Goal: Task Accomplishment & Management: Complete application form

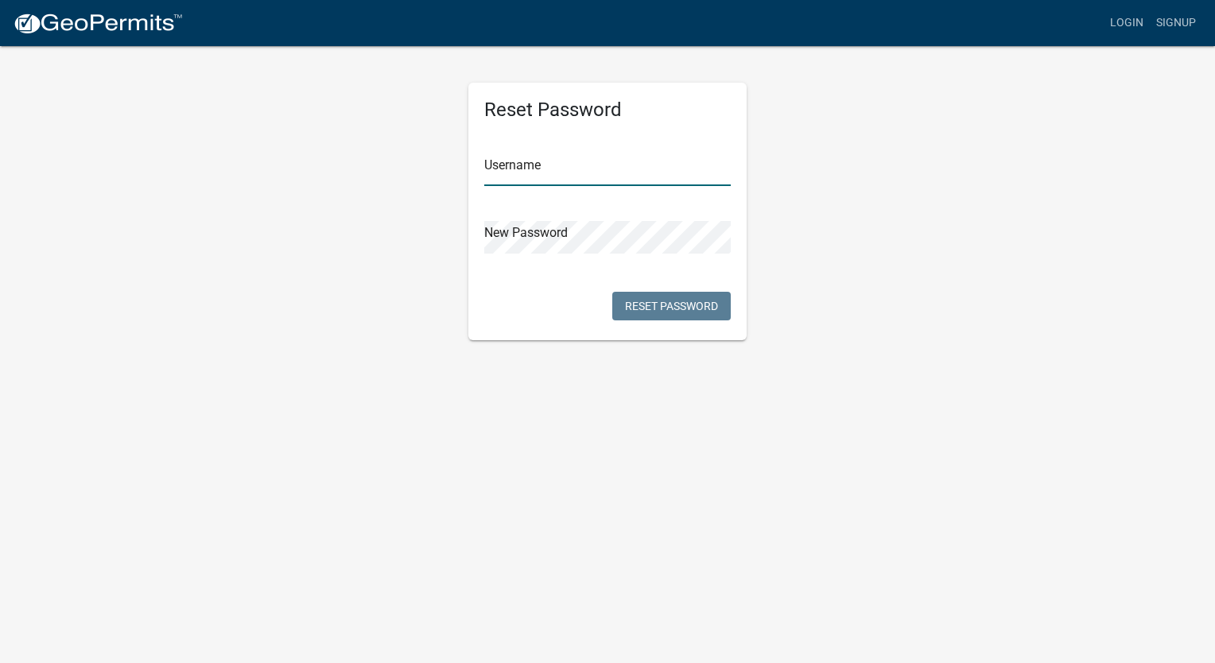
click at [586, 158] on input "text" at bounding box center [607, 169] width 246 height 33
type input "ben.[PERSON_NAME]"
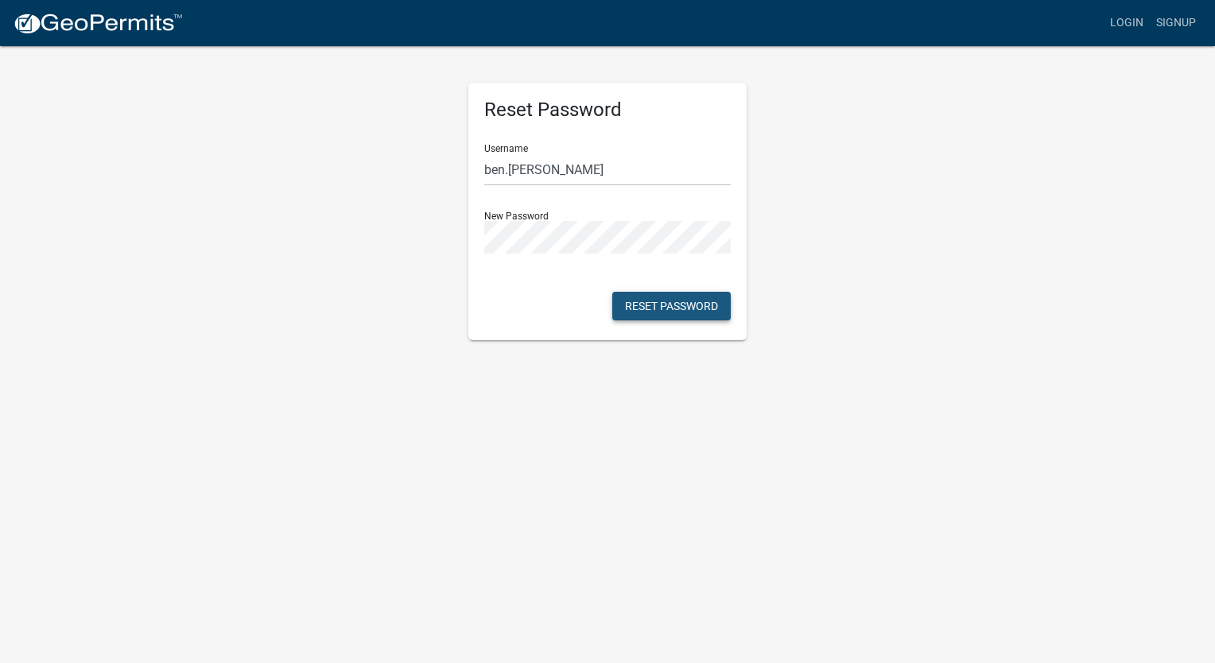
click at [680, 304] on button "Reset Password" at bounding box center [671, 306] width 118 height 29
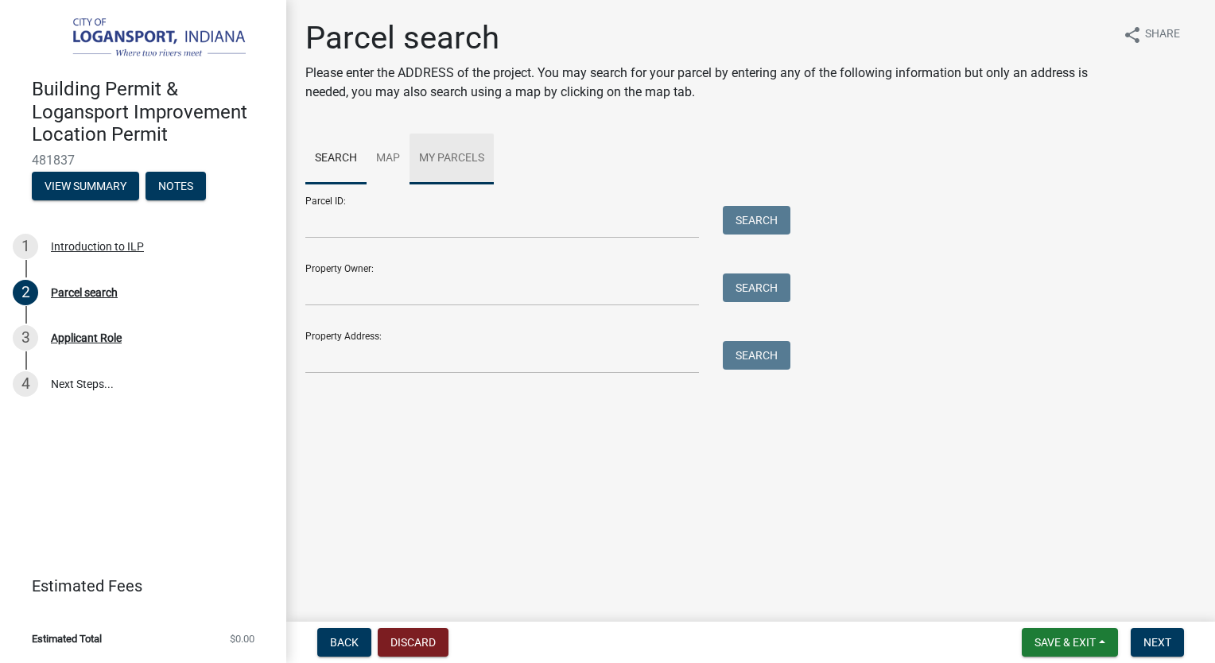
click at [453, 157] on link "My Parcels" at bounding box center [451, 159] width 84 height 51
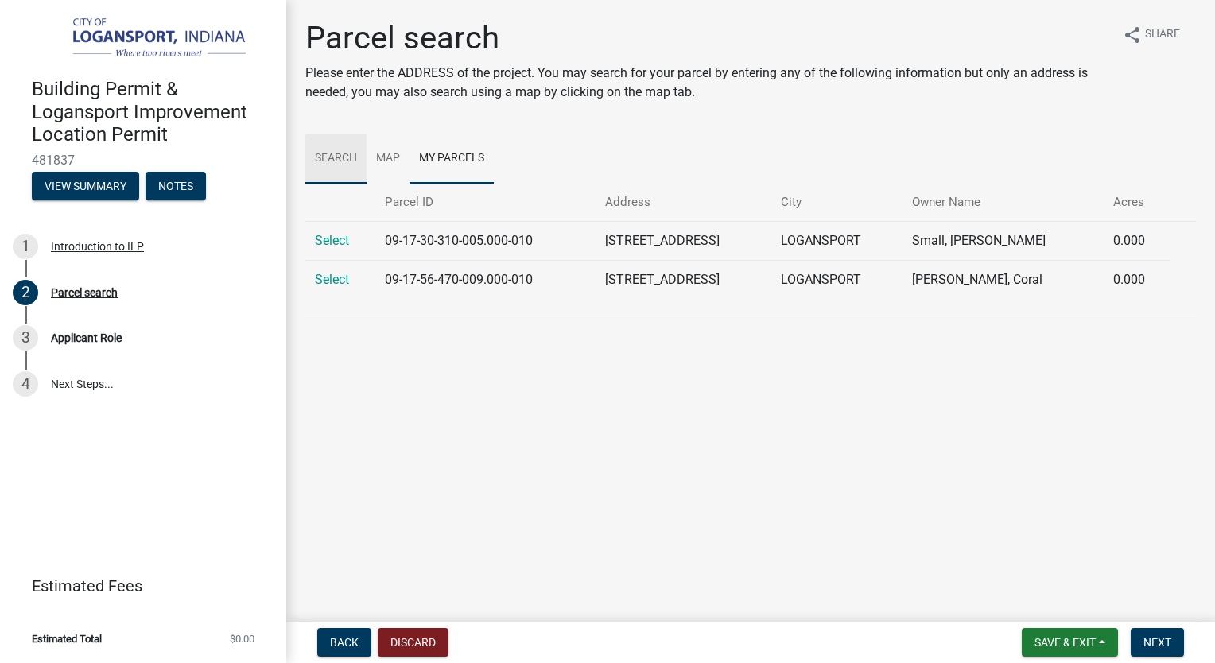
click at [342, 160] on link "Search" at bounding box center [335, 159] width 61 height 51
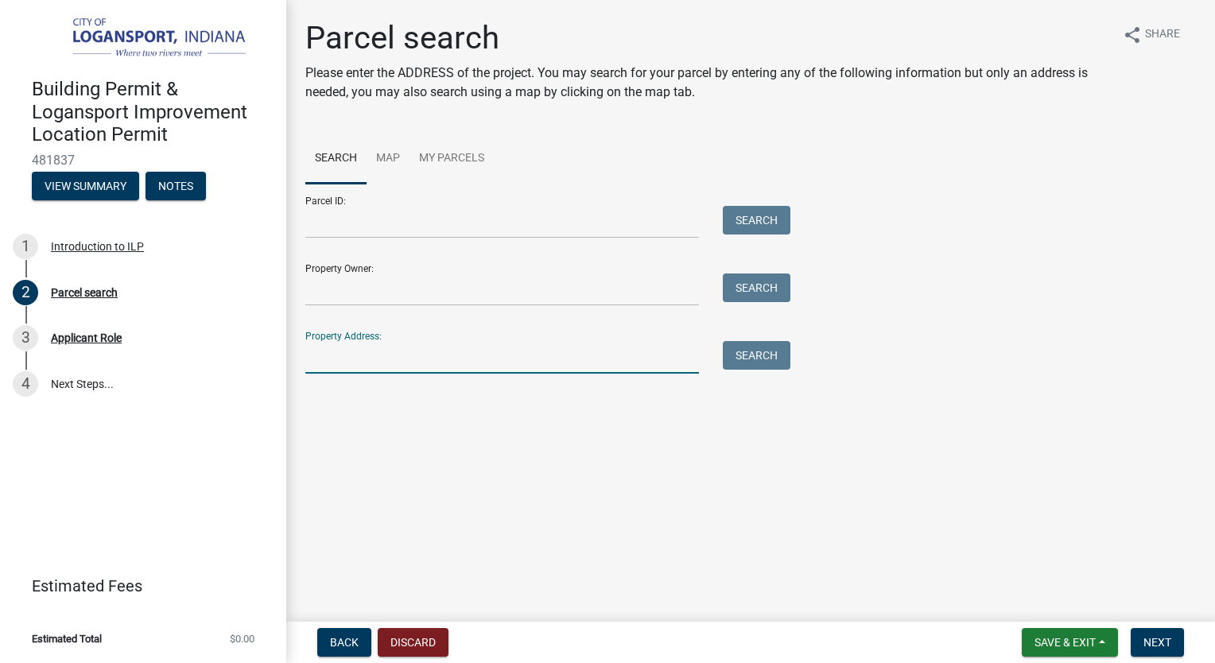
click at [388, 343] on input "Property Address:" at bounding box center [502, 357] width 394 height 33
type input "805 19th"
click at [754, 353] on button "Search" at bounding box center [757, 355] width 68 height 29
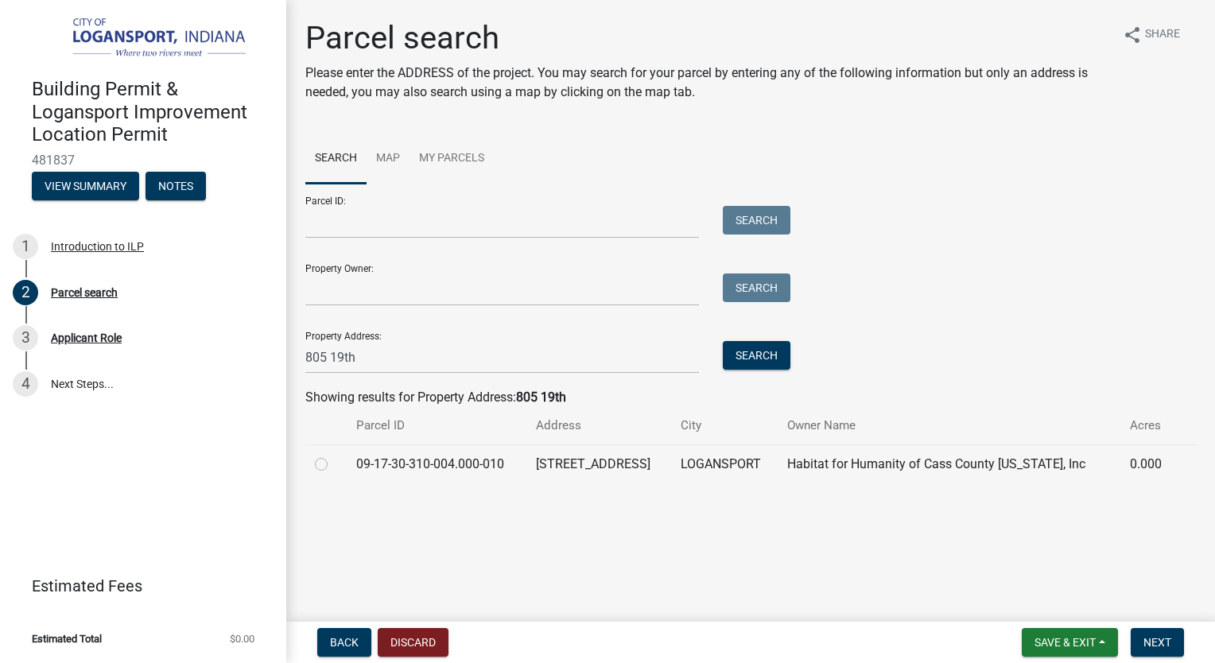
click at [334, 455] on label at bounding box center [334, 455] width 0 height 0
click at [334, 465] on input "radio" at bounding box center [339, 460] width 10 height 10
radio input "true"
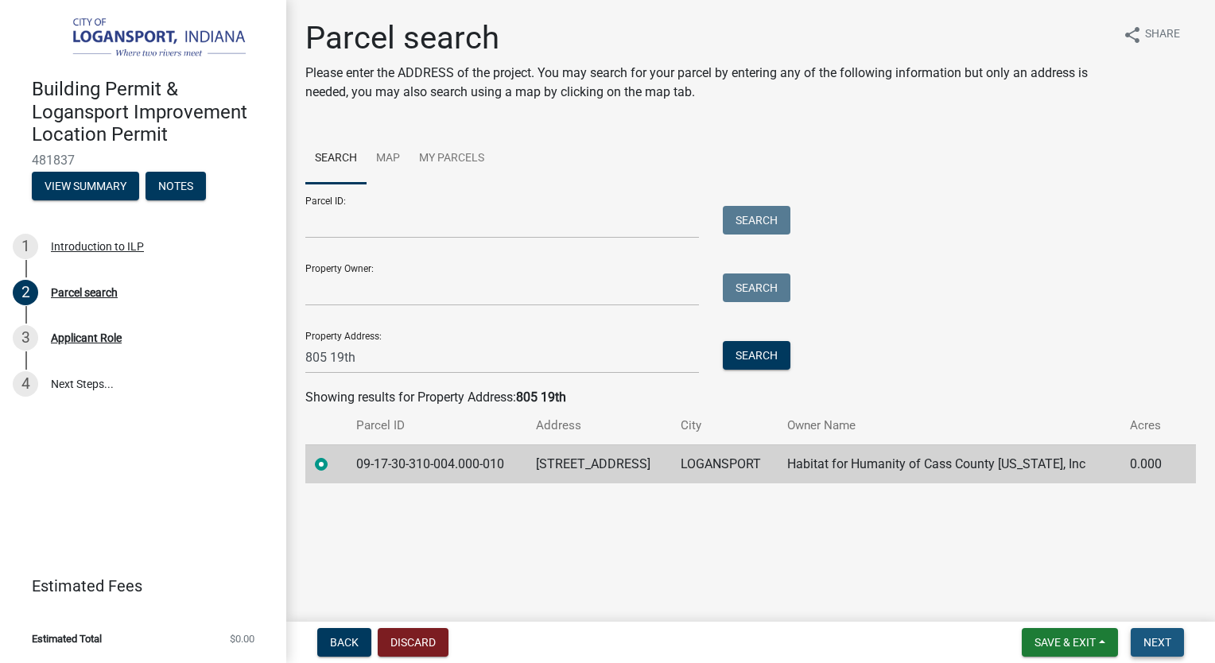
click at [1164, 637] on span "Next" at bounding box center [1157, 642] width 28 height 13
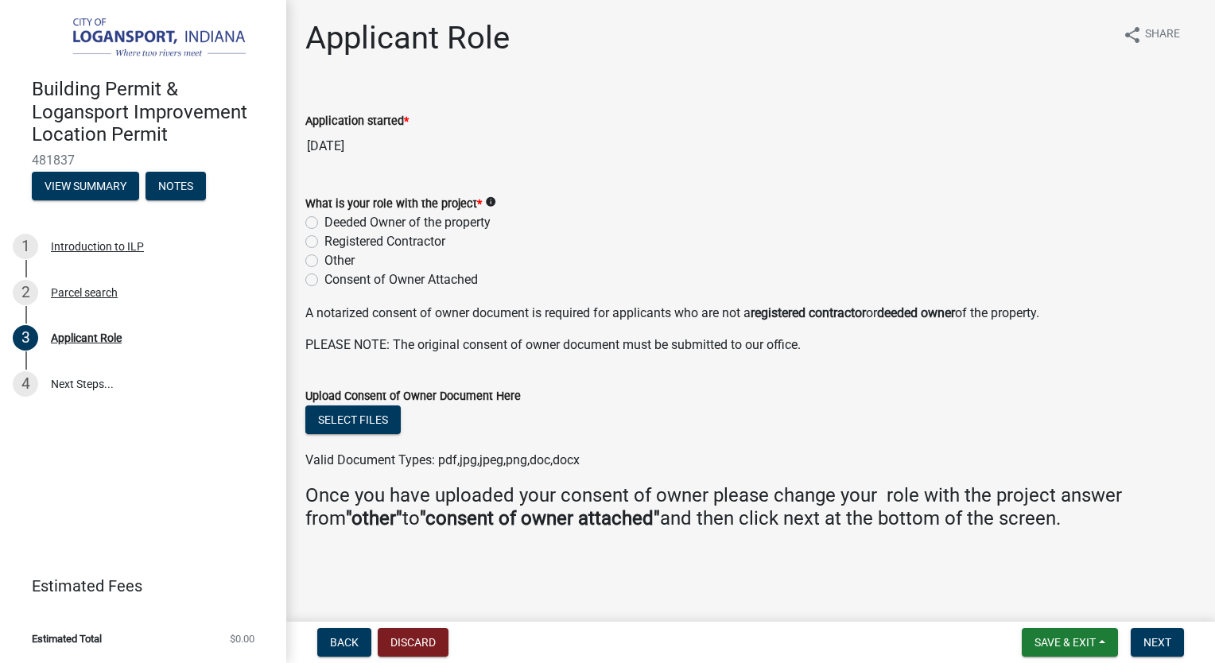
click at [324, 281] on label "Consent of Owner Attached" at bounding box center [400, 279] width 153 height 19
click at [324, 281] on input "Consent of Owner Attached" at bounding box center [329, 275] width 10 height 10
radio input "true"
